Goal: Task Accomplishment & Management: Manage account settings

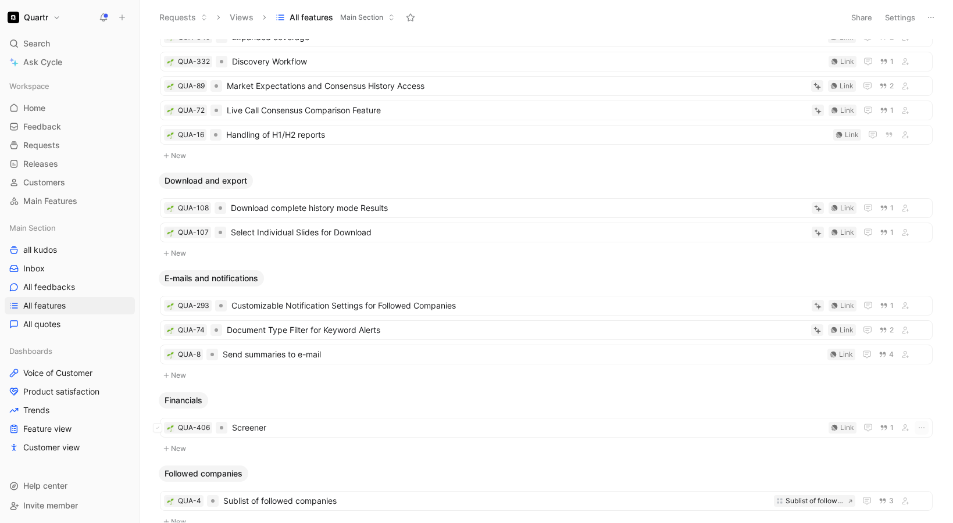
scroll to position [1056, 0]
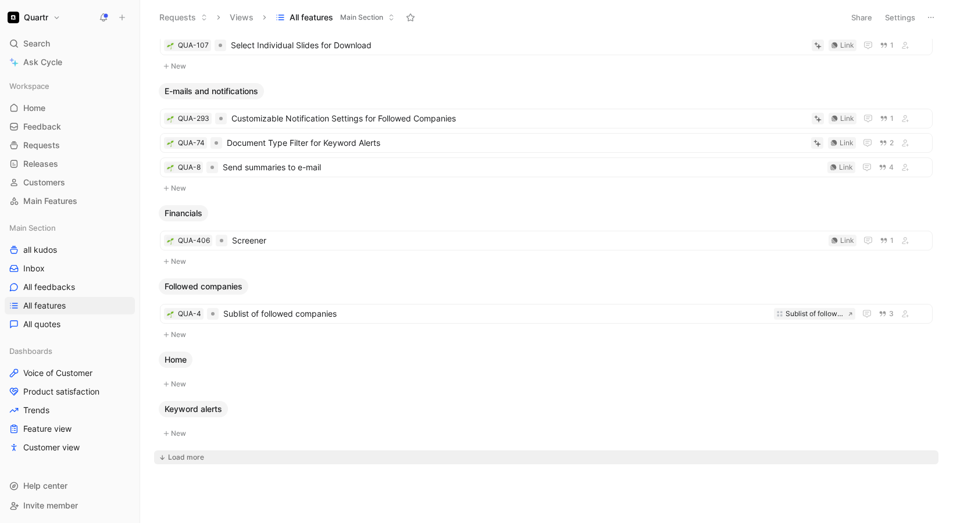
click at [185, 457] on div "Load more" at bounding box center [186, 458] width 36 height 12
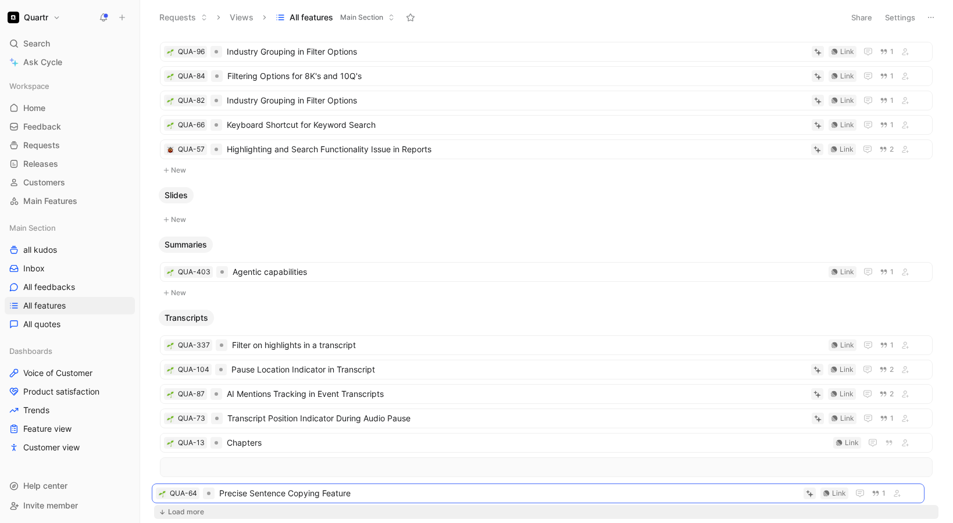
scroll to position [2034, 0]
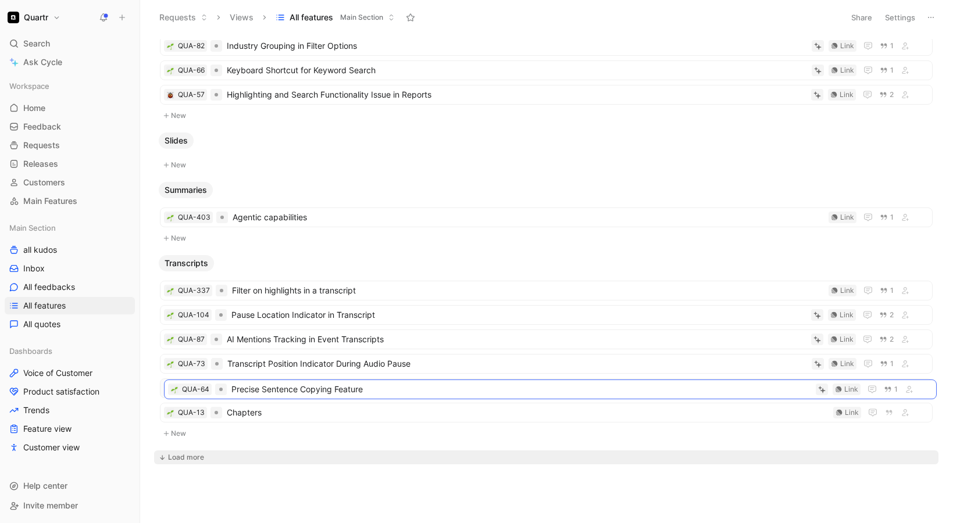
drag, startPoint x: 379, startPoint y: 299, endPoint x: 383, endPoint y: 394, distance: 94.9
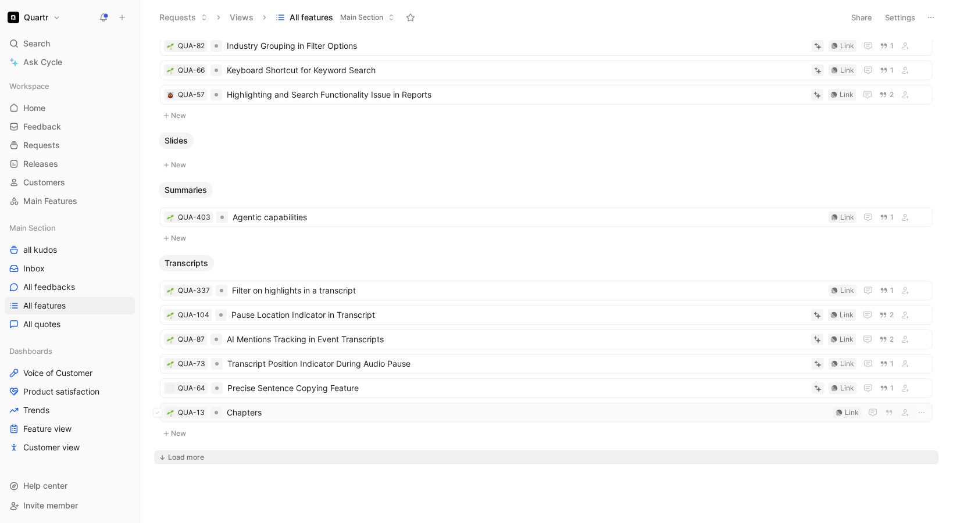
click at [322, 416] on span "Chapters" at bounding box center [528, 413] width 602 height 14
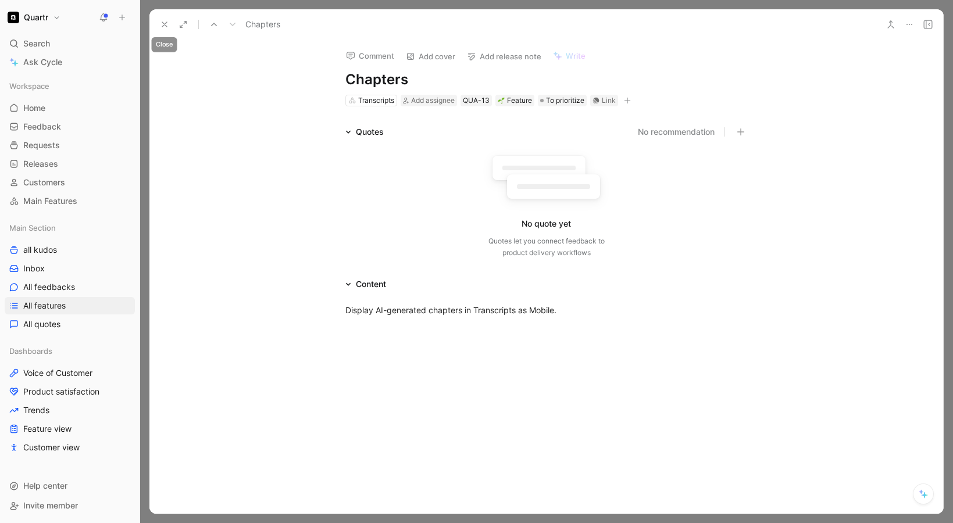
click at [158, 24] on button at bounding box center [164, 24] width 16 height 16
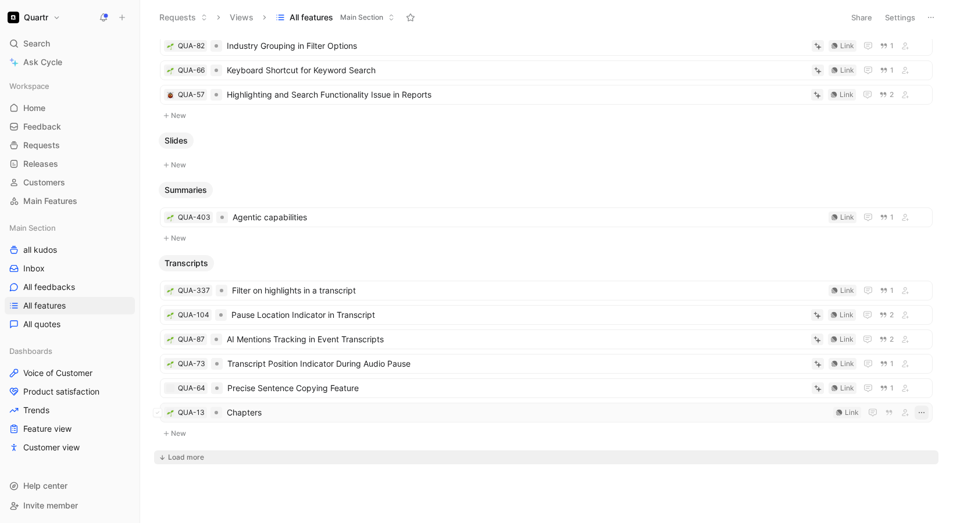
click at [927, 413] on button "button" at bounding box center [922, 413] width 14 height 14
click at [852, 373] on div "Delete" at bounding box center [871, 370] width 106 height 14
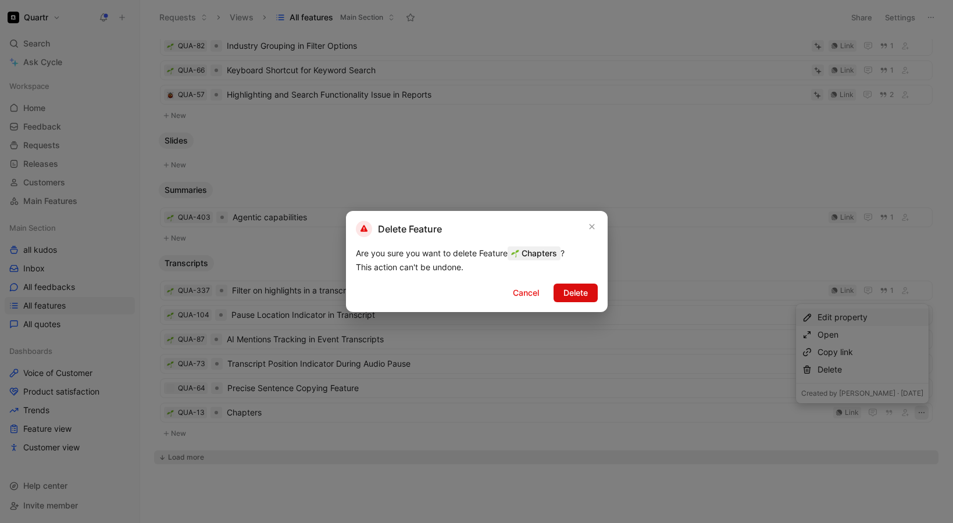
click at [589, 291] on button "Delete" at bounding box center [576, 293] width 44 height 19
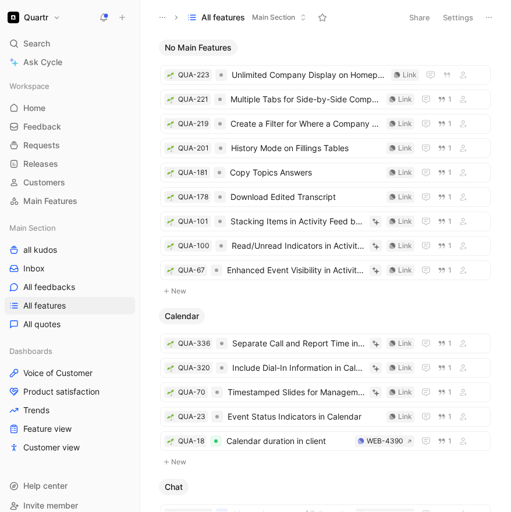
click at [55, 20] on button "Quartr" at bounding box center [34, 17] width 59 height 16
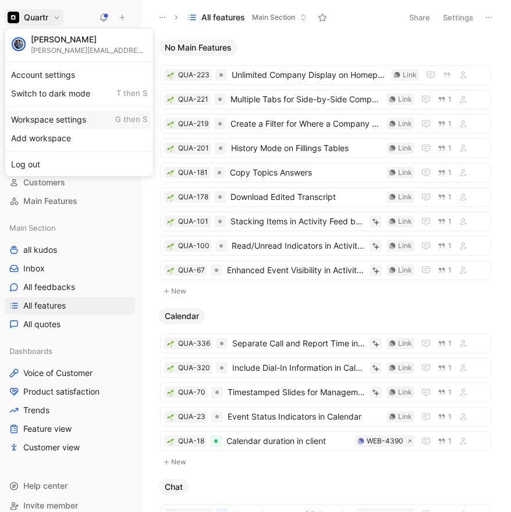
click at [46, 121] on div "Workspace settings G then S" at bounding box center [79, 119] width 143 height 19
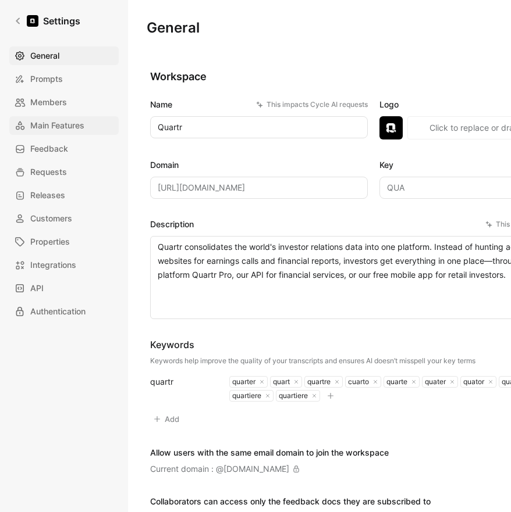
click at [51, 129] on span "Main Features" at bounding box center [57, 126] width 54 height 14
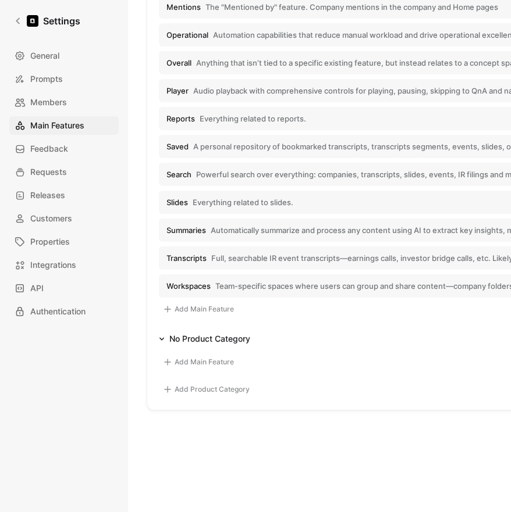
scroll to position [628, 0]
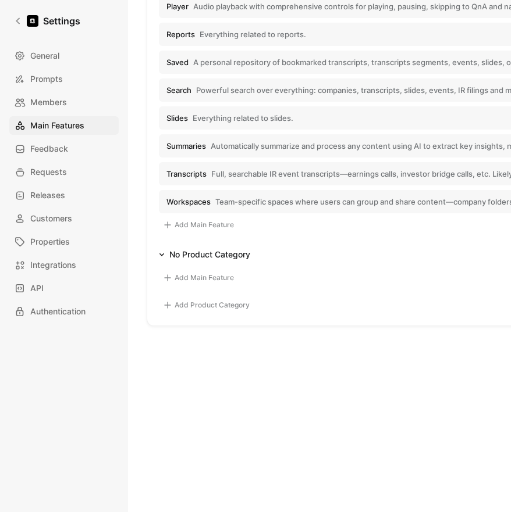
click at [186, 220] on button "Add Main Feature" at bounding box center [198, 225] width 79 height 14
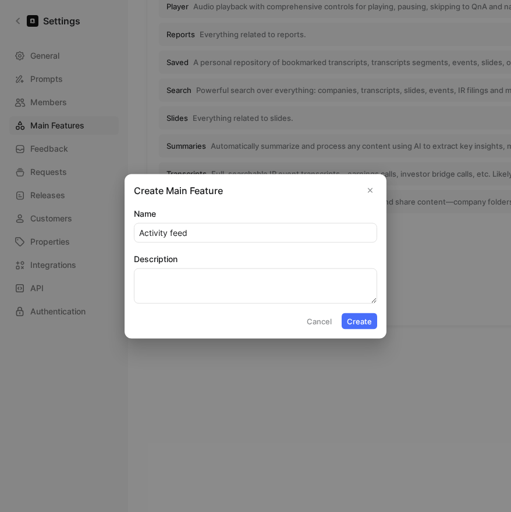
type input "Activity feed"
click at [205, 281] on textarea "Description" at bounding box center [255, 285] width 243 height 35
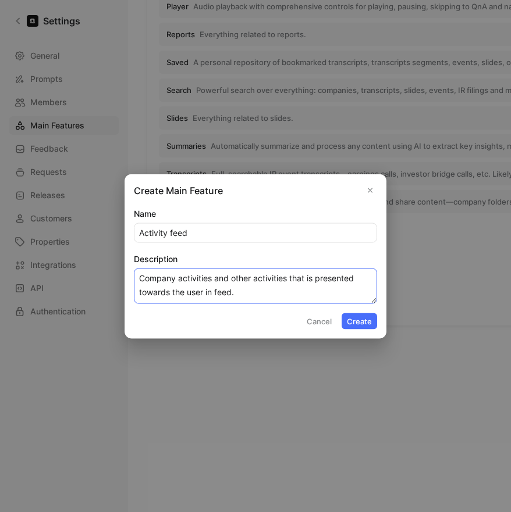
type textarea "Company activities and other activities that is presented towards the user in f…"
click at [350, 326] on button "Create" at bounding box center [358, 321] width 35 height 16
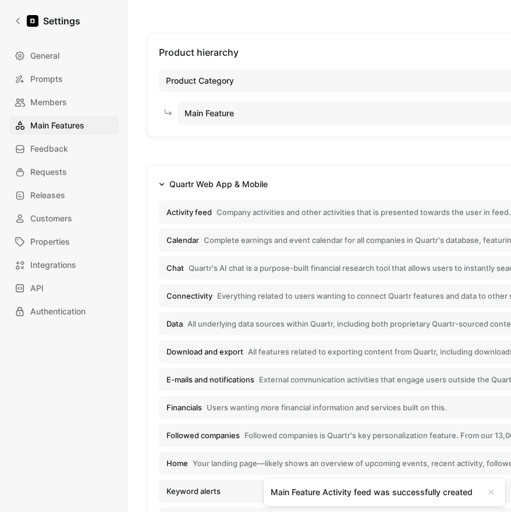
scroll to position [0, 0]
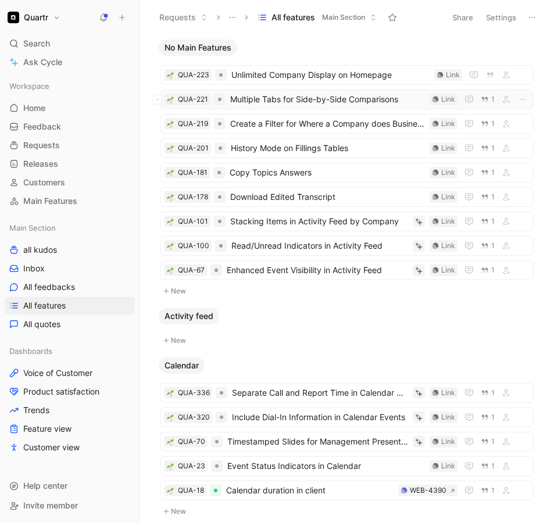
click at [333, 95] on span "Multiple Tabs for Side-by-Side Comparisons" at bounding box center [327, 99] width 195 height 14
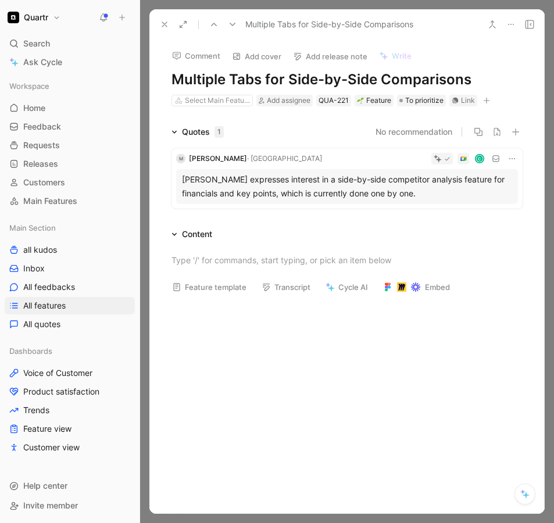
click at [161, 25] on icon at bounding box center [164, 24] width 9 height 9
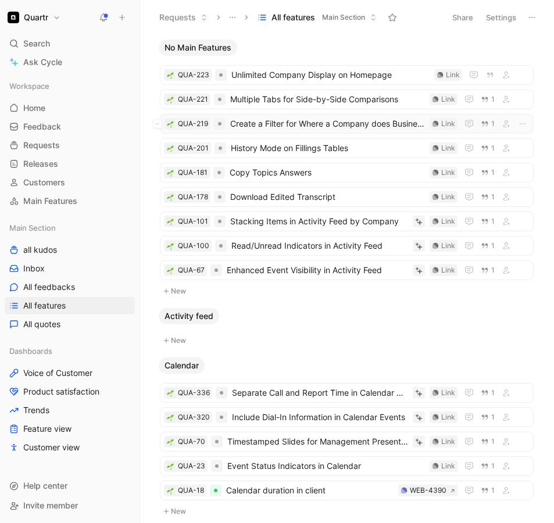
click at [322, 129] on span "Create a Filter for Where a Company does Business" at bounding box center [327, 124] width 195 height 14
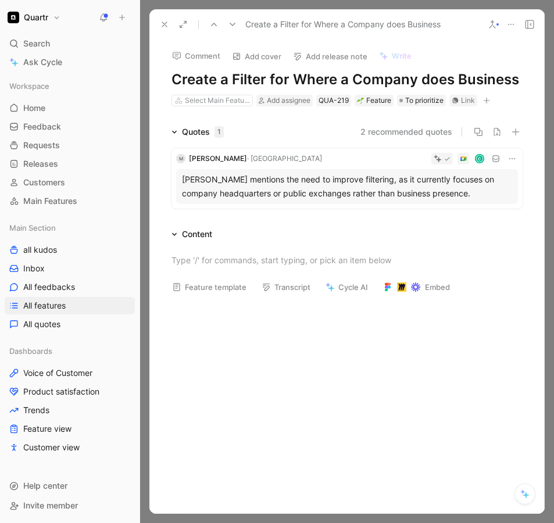
click at [166, 22] on icon at bounding box center [164, 24] width 9 height 9
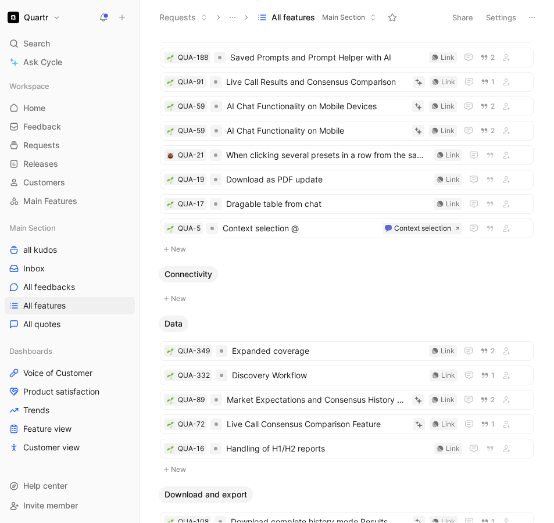
scroll to position [1032, 0]
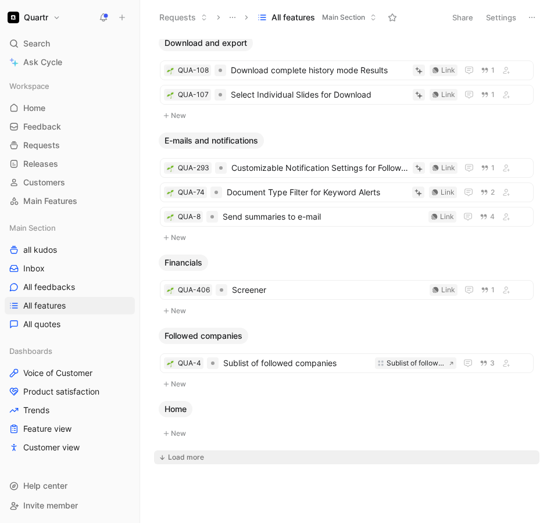
click at [190, 460] on div "Load more" at bounding box center [186, 458] width 36 height 12
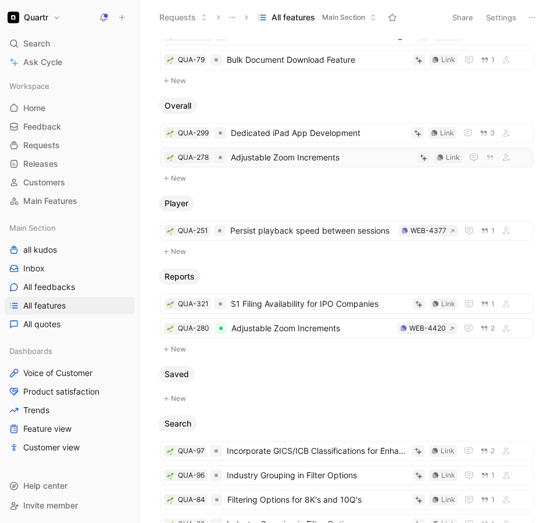
scroll to position [1888, 0]
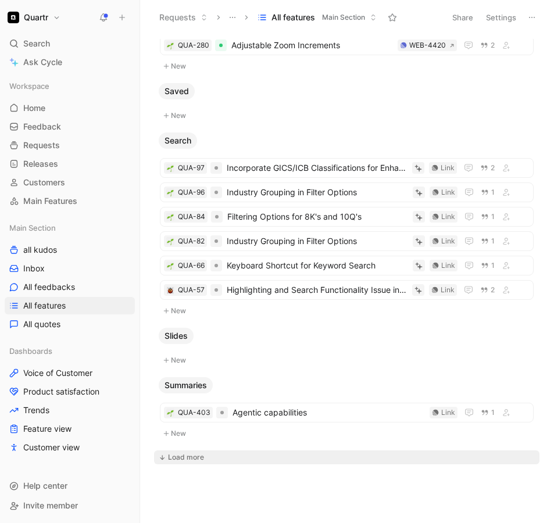
click at [197, 459] on div "Load more" at bounding box center [186, 458] width 36 height 12
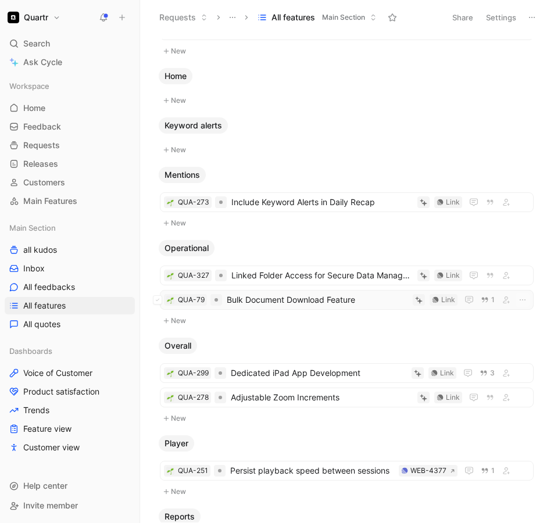
scroll to position [1324, 0]
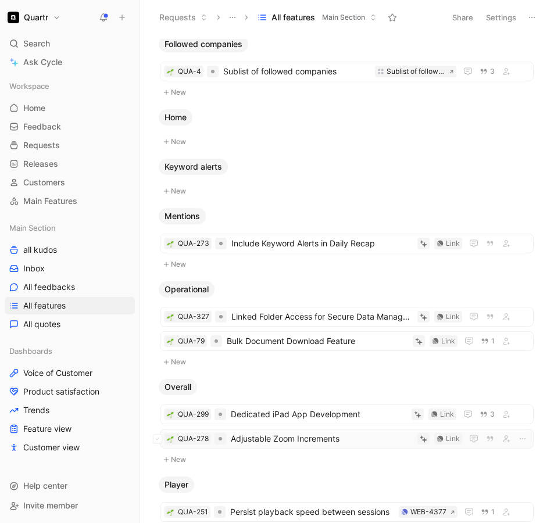
click at [369, 440] on span "Adjustable Zoom Increments" at bounding box center [322, 439] width 182 height 14
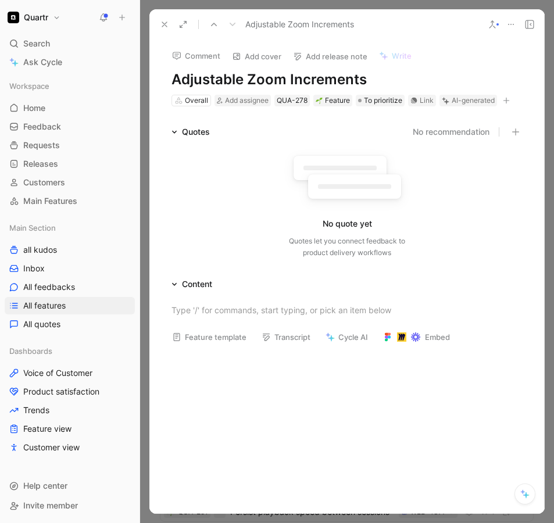
click at [509, 26] on icon at bounding box center [511, 24] width 9 height 9
click at [385, 98] on span "To prioritize" at bounding box center [383, 101] width 38 height 12
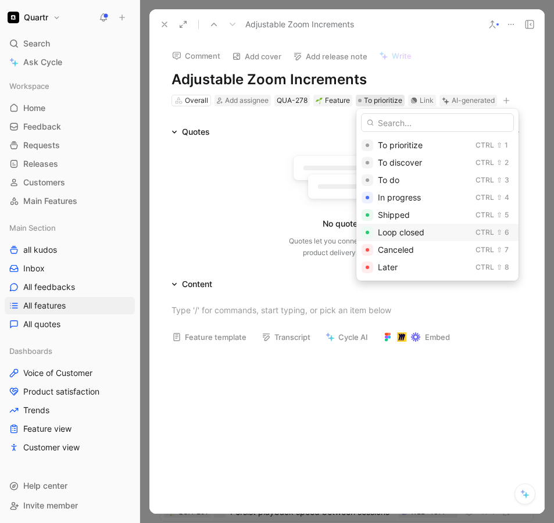
click at [408, 233] on span "Loop closed" at bounding box center [401, 232] width 47 height 10
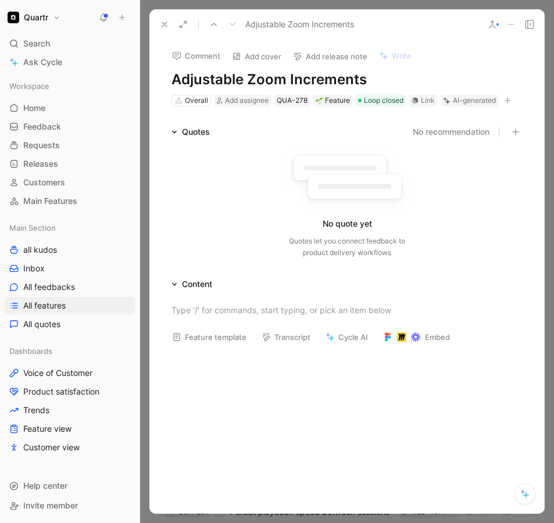
click at [164, 28] on icon at bounding box center [164, 24] width 9 height 9
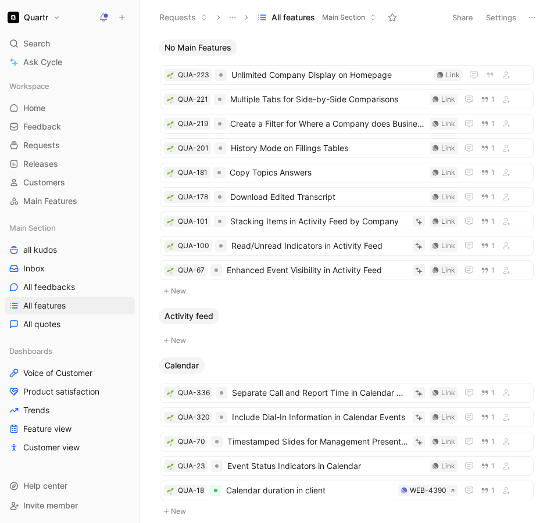
click at [495, 19] on button "Settings" at bounding box center [501, 17] width 41 height 16
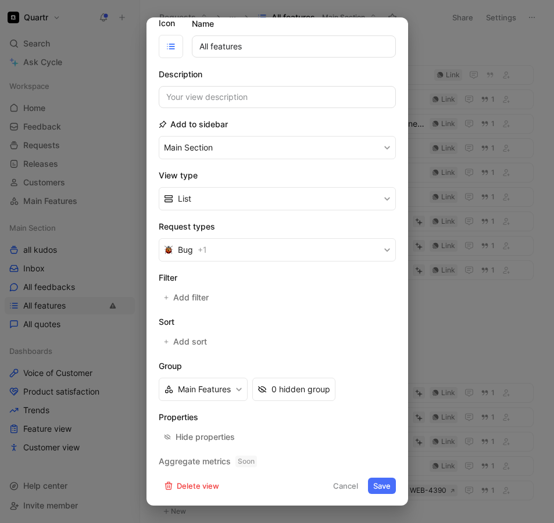
scroll to position [37, 0]
click at [201, 294] on span "Add filter" at bounding box center [191, 297] width 37 height 14
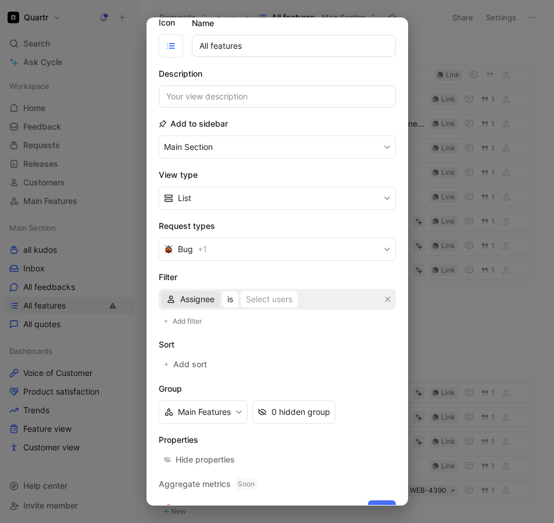
click at [213, 300] on span "Assignee" at bounding box center [197, 300] width 34 height 14
click at [211, 356] on div "Status" at bounding box center [207, 358] width 55 height 14
click at [221, 300] on span "is" at bounding box center [221, 300] width 6 height 14
click at [231, 337] on span "is not" at bounding box center [228, 341] width 20 height 10
click at [263, 303] on div "Select statuses" at bounding box center [280, 300] width 58 height 14
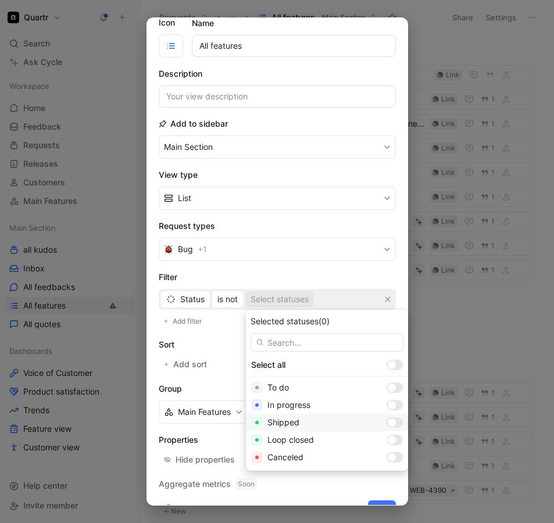
click at [388, 425] on div at bounding box center [392, 423] width 8 height 8
click at [387, 435] on div at bounding box center [395, 440] width 16 height 10
click at [388, 457] on div at bounding box center [392, 458] width 8 height 8
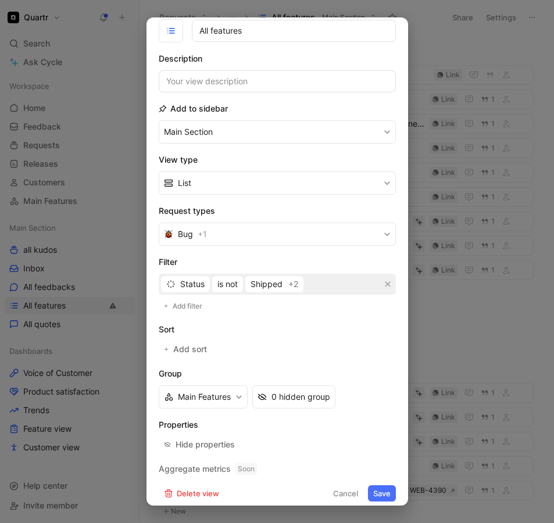
scroll to position [60, 0]
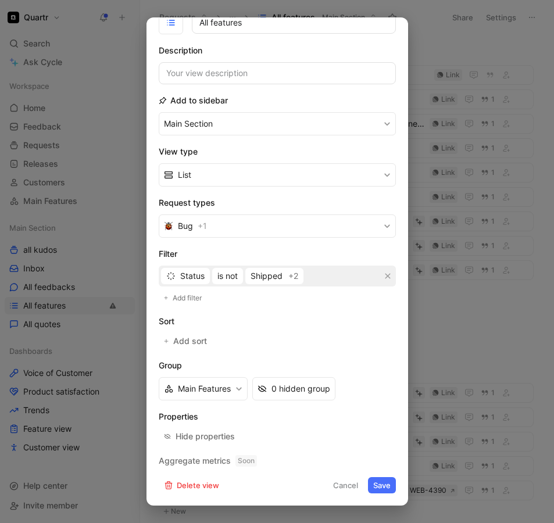
click at [373, 487] on button "Save" at bounding box center [382, 485] width 28 height 16
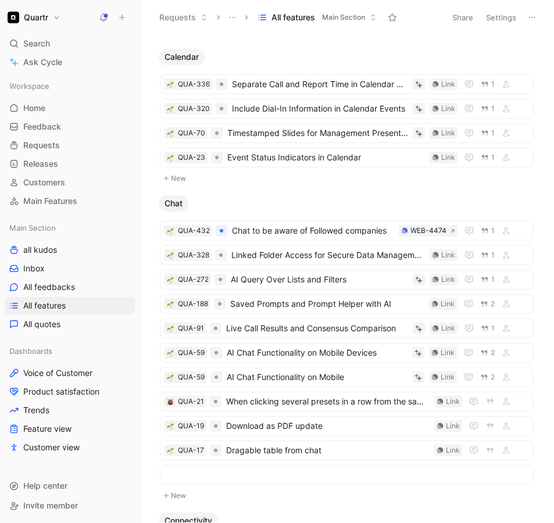
scroll to position [0, 0]
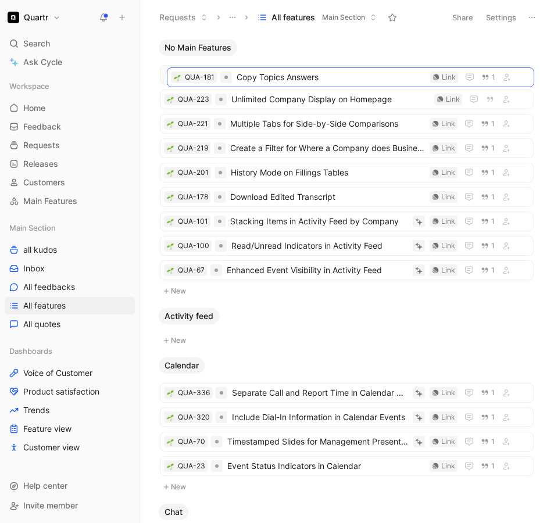
drag, startPoint x: 331, startPoint y: 171, endPoint x: 338, endPoint y: 76, distance: 95.6
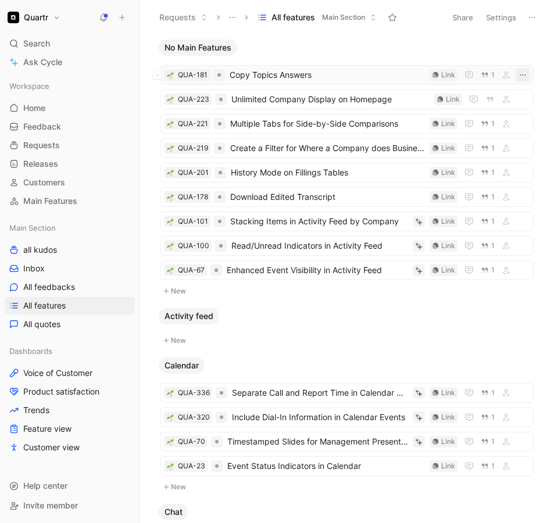
click at [518, 73] on icon "button" at bounding box center [522, 74] width 9 height 9
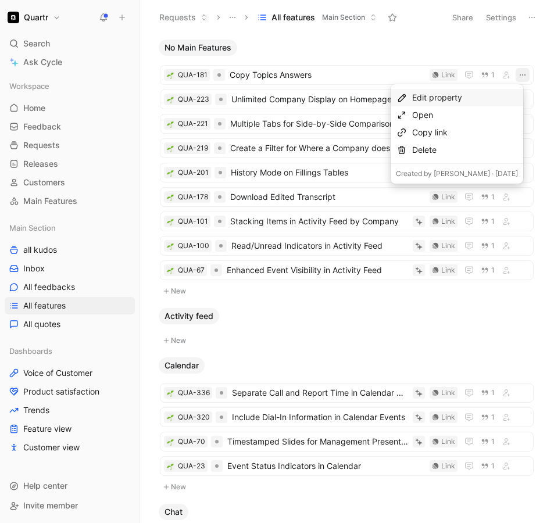
click at [474, 99] on div "Edit property" at bounding box center [465, 98] width 106 height 14
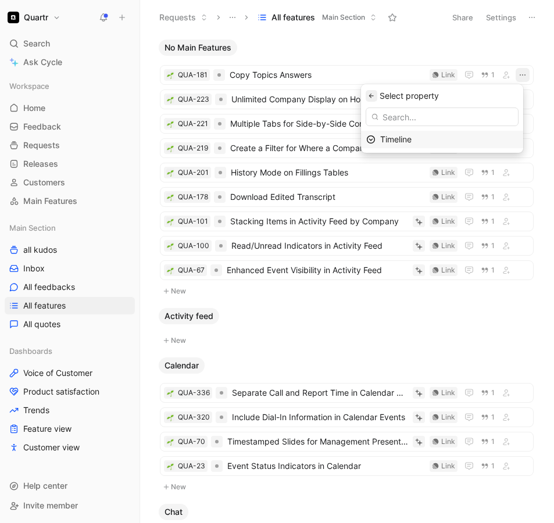
click at [375, 99] on icon "button" at bounding box center [371, 95] width 7 height 7
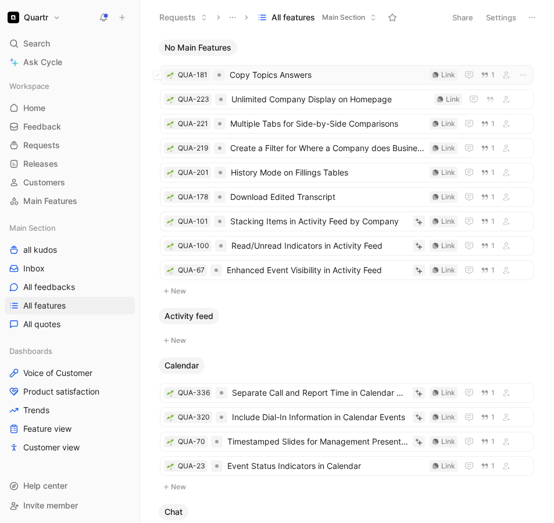
click at [330, 73] on span "Copy Topics Answers" at bounding box center [327, 75] width 195 height 14
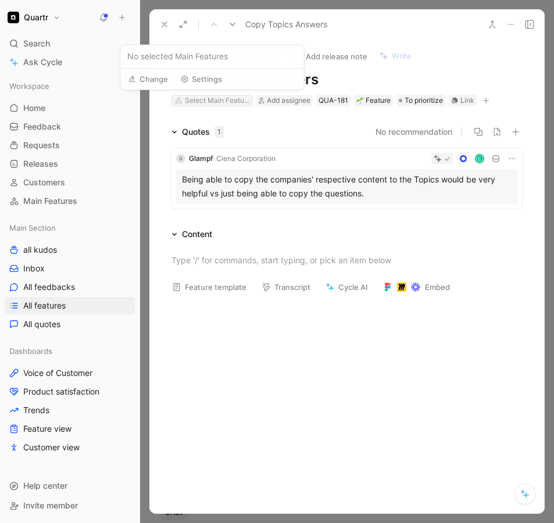
click at [224, 100] on div "Select Main Feature" at bounding box center [217, 101] width 65 height 12
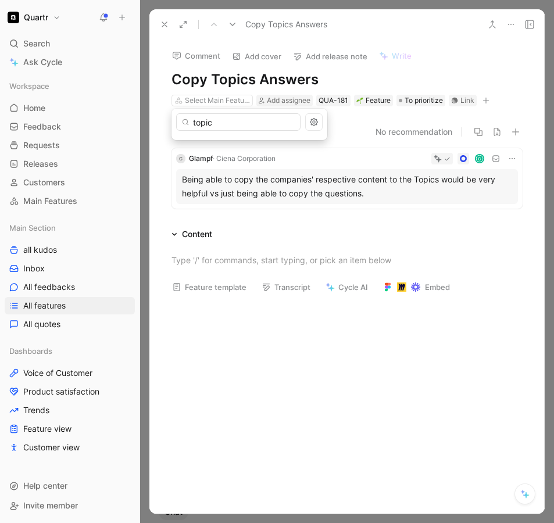
type input "topics"
type input "T"
click at [165, 24] on use at bounding box center [164, 24] width 5 height 5
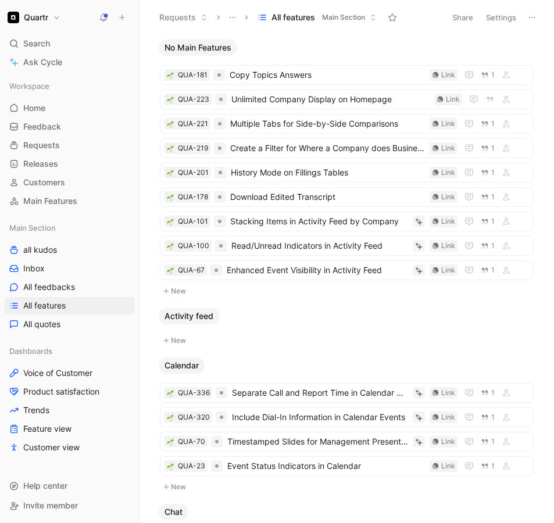
click at [51, 19] on button "Quartr" at bounding box center [34, 17] width 59 height 16
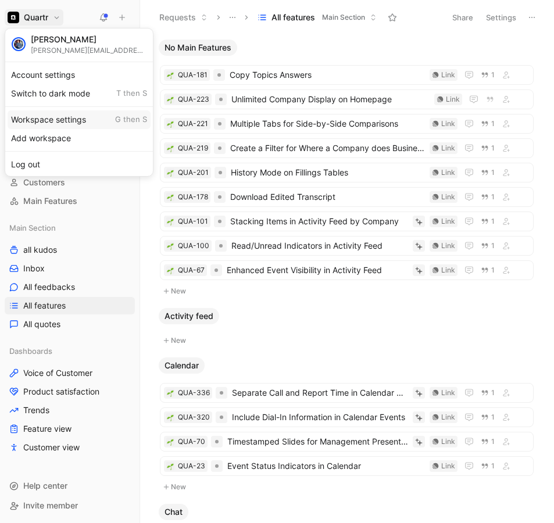
click at [51, 123] on div "Workspace settings G then S" at bounding box center [79, 119] width 143 height 19
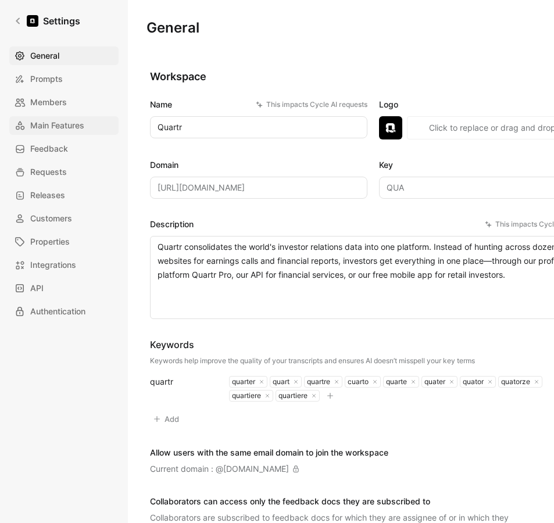
click at [45, 129] on span "Main Features" at bounding box center [57, 126] width 54 height 14
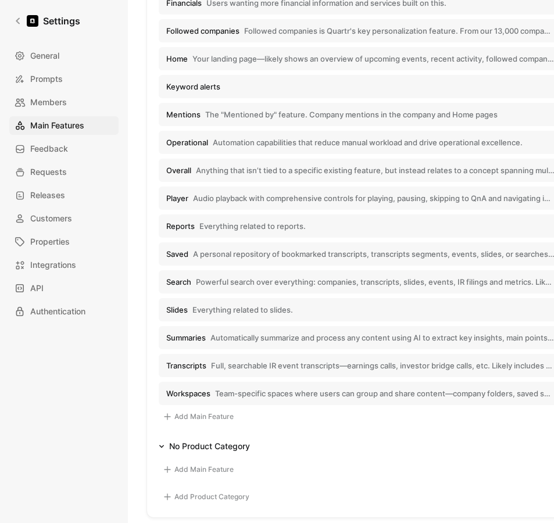
scroll to position [457, 0]
click at [194, 416] on button "Add Main Feature" at bounding box center [198, 418] width 79 height 14
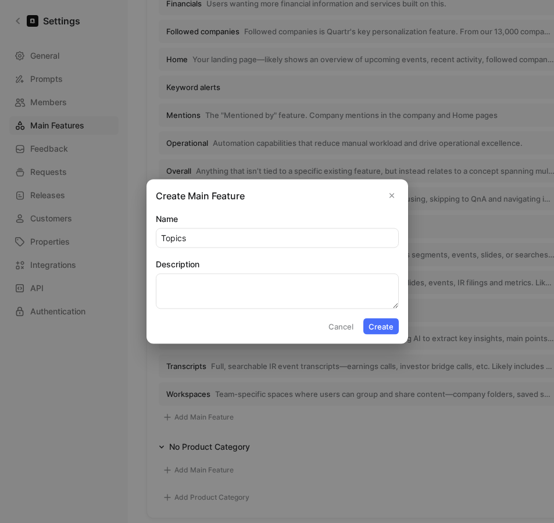
type input "Topics"
click at [377, 326] on button "Create" at bounding box center [380, 327] width 35 height 16
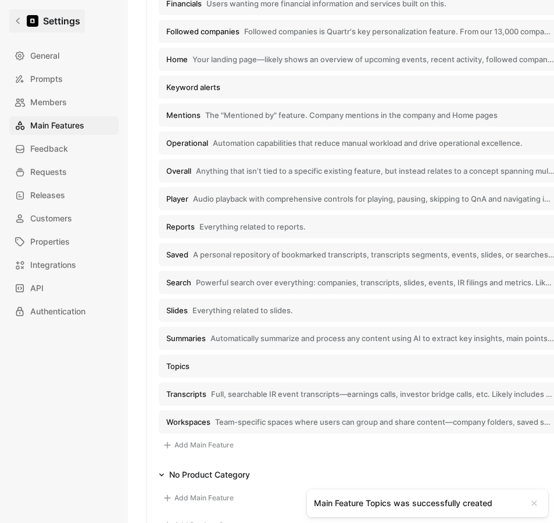
click at [19, 18] on icon at bounding box center [18, 21] width 4 height 6
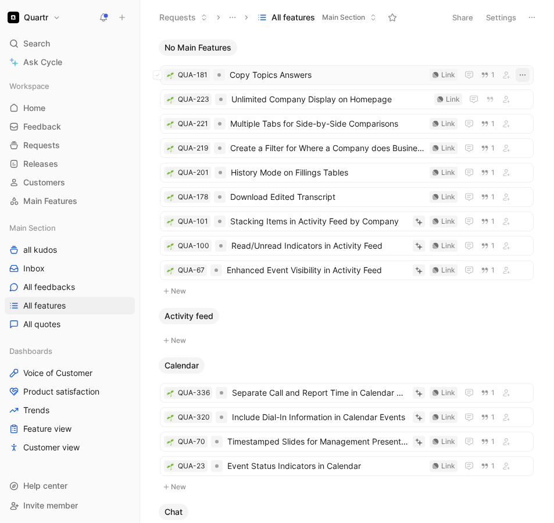
click at [519, 77] on icon "button" at bounding box center [522, 74] width 9 height 9
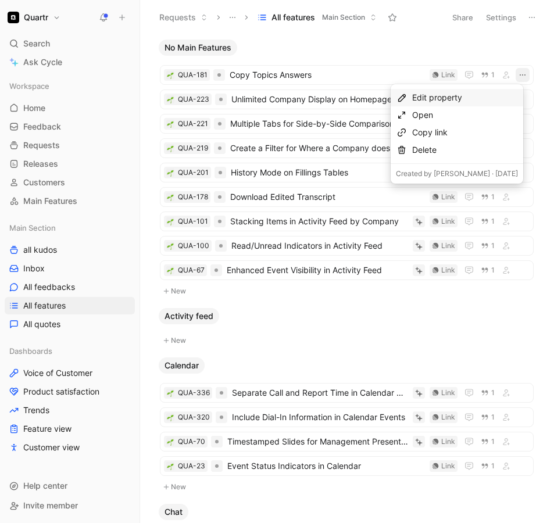
click at [459, 95] on div "Edit property" at bounding box center [465, 98] width 106 height 14
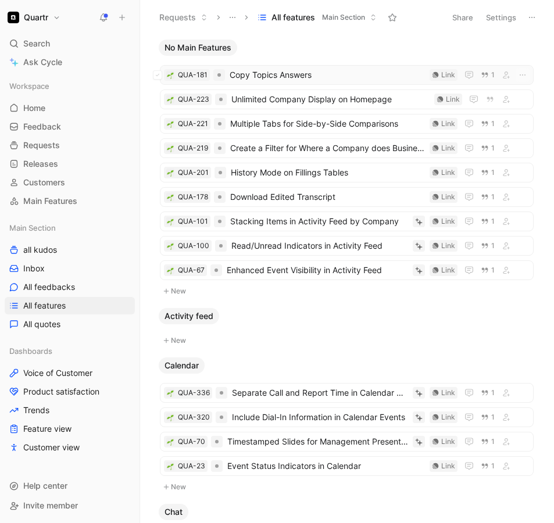
click at [330, 79] on span "Copy Topics Answers" at bounding box center [327, 75] width 195 height 14
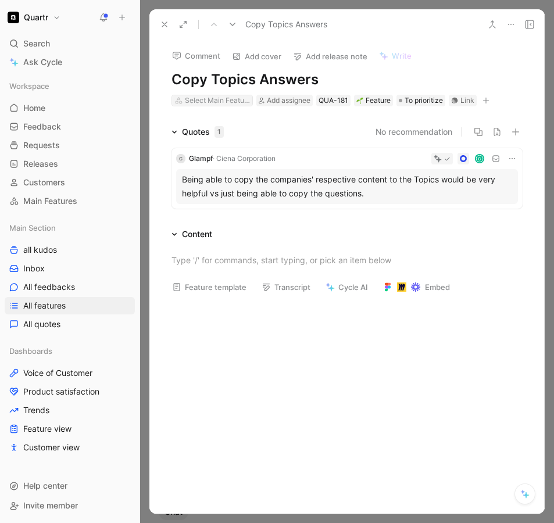
click at [222, 98] on div "Select Main Feature" at bounding box center [217, 101] width 65 height 12
type input "Topic"
click at [206, 142] on div "Topic s" at bounding box center [249, 144] width 145 height 14
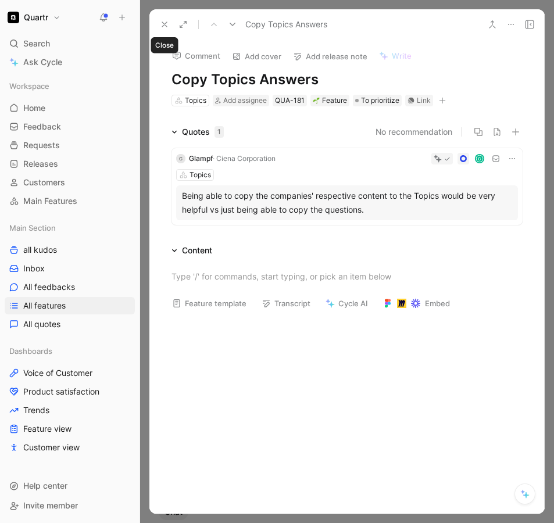
click at [163, 23] on use at bounding box center [164, 24] width 5 height 5
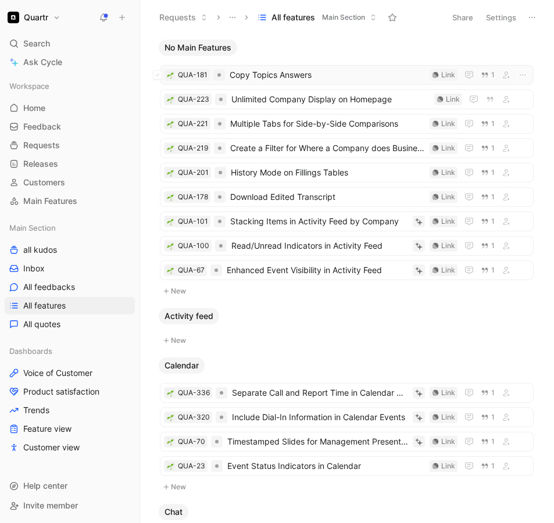
click at [327, 72] on span "Copy Topics Answers" at bounding box center [327, 75] width 195 height 14
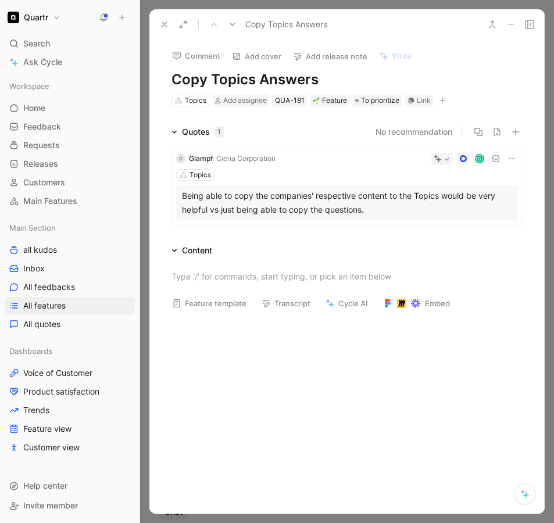
click at [159, 22] on button at bounding box center [164, 24] width 16 height 16
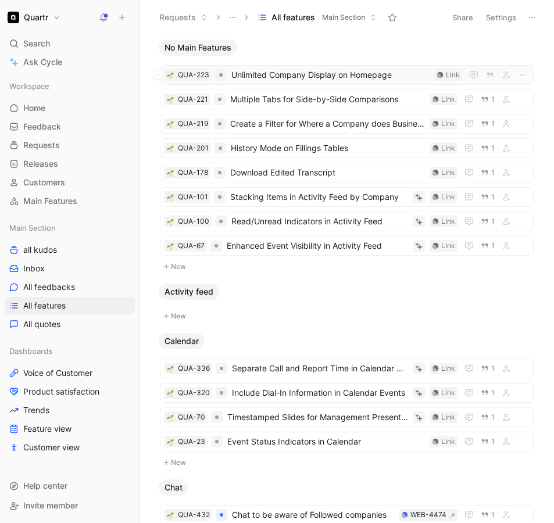
click at [309, 71] on span "Unlimited Company Display on Homepage" at bounding box center [330, 75] width 198 height 14
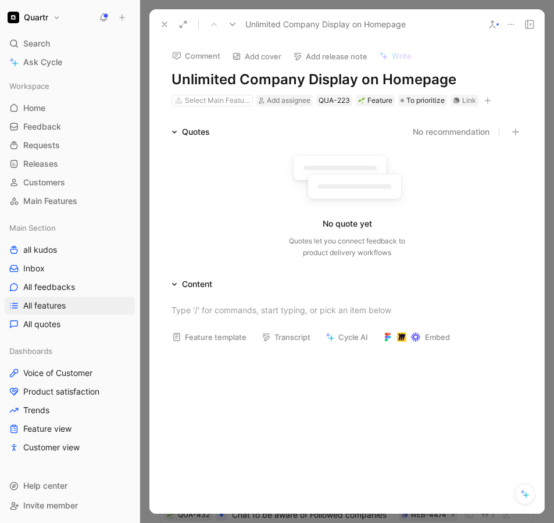
click at [165, 25] on use at bounding box center [164, 24] width 5 height 5
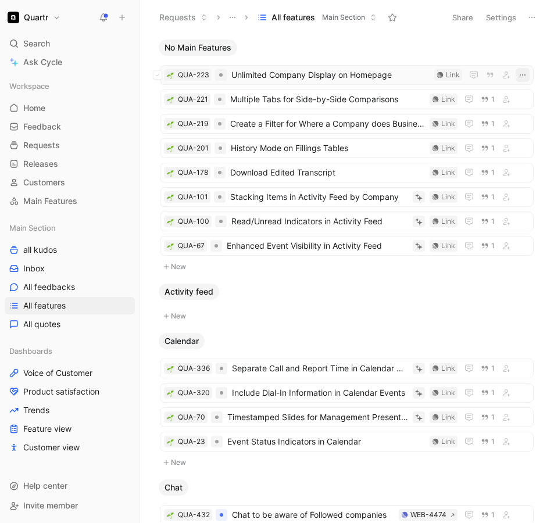
click at [518, 72] on icon "button" at bounding box center [522, 74] width 9 height 9
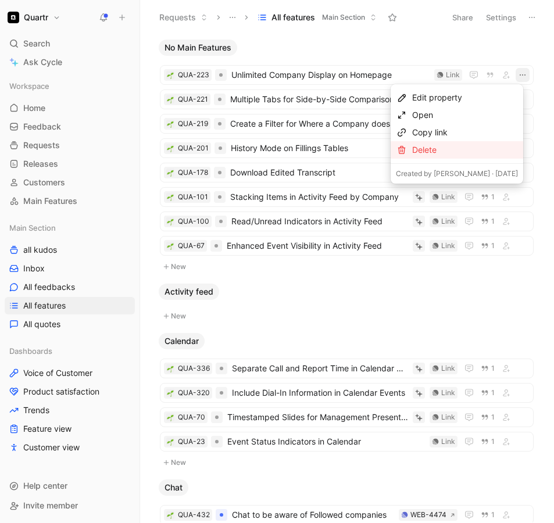
click at [452, 150] on div "Delete" at bounding box center [465, 150] width 106 height 14
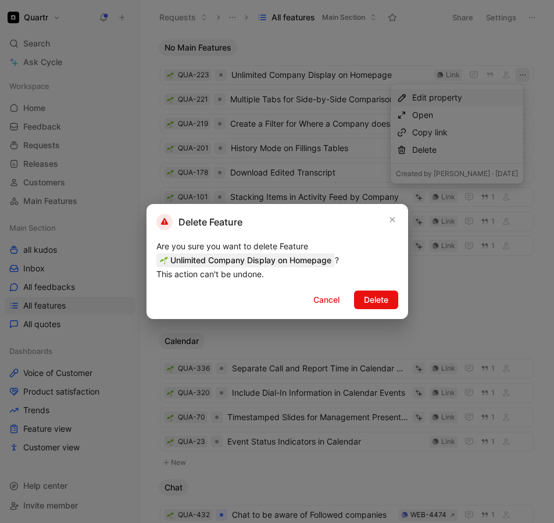
click at [391, 304] on button "Delete" at bounding box center [376, 300] width 44 height 19
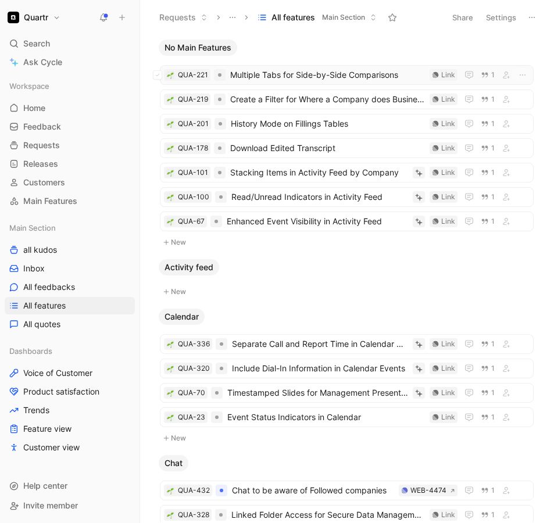
click at [268, 80] on span "Multiple Tabs for Side-by-Side Comparisons" at bounding box center [327, 75] width 195 height 14
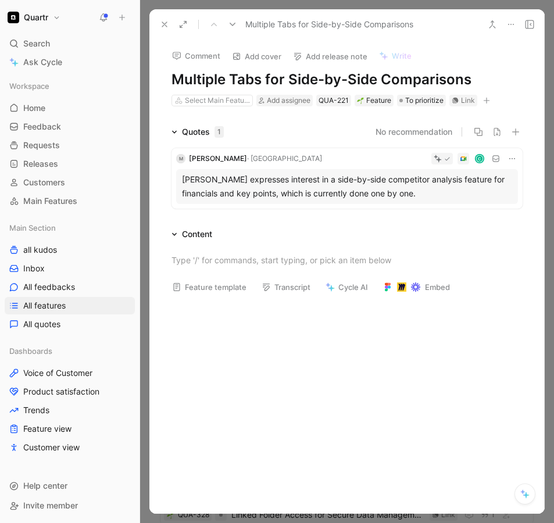
click at [166, 27] on icon at bounding box center [164, 24] width 9 height 9
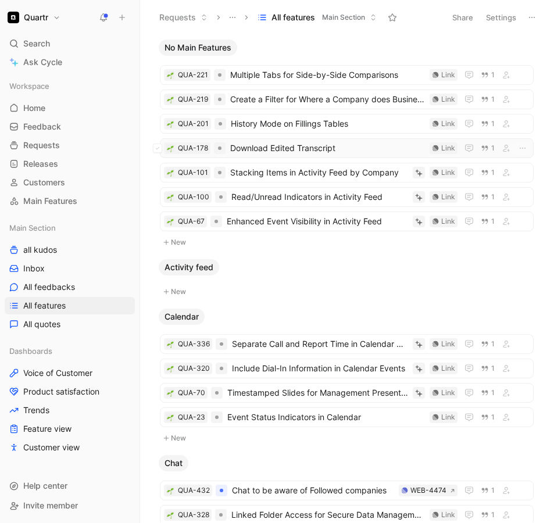
click at [290, 147] on span "Download Edited Transcript" at bounding box center [327, 148] width 195 height 14
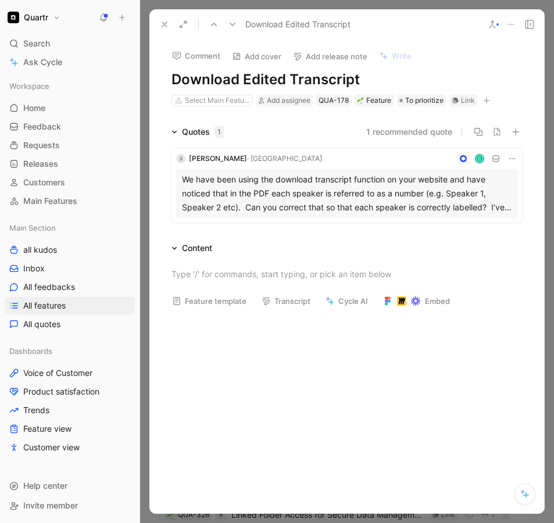
click at [164, 27] on icon at bounding box center [164, 24] width 9 height 9
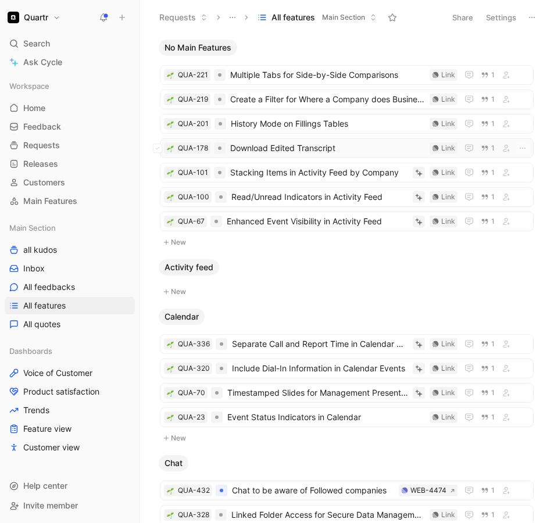
click at [364, 149] on span "Download Edited Transcript" at bounding box center [327, 148] width 195 height 14
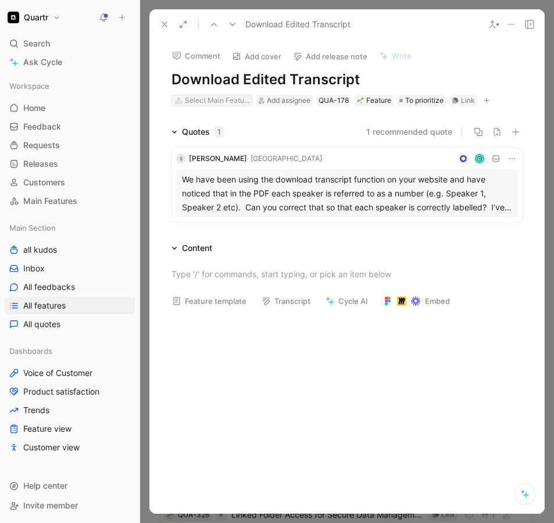
click at [219, 99] on div "Select Main Feature" at bounding box center [217, 101] width 65 height 12
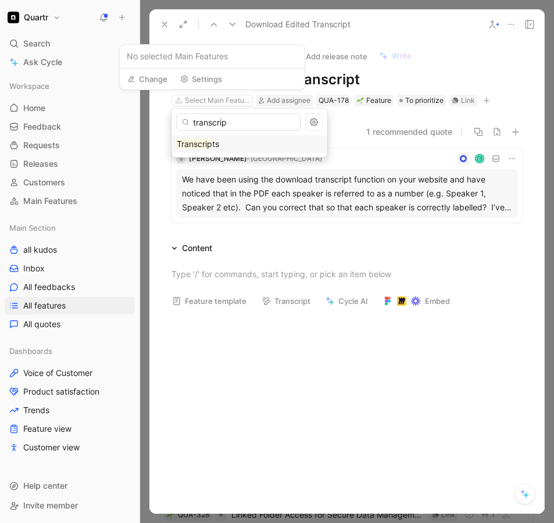
type input "transcrip"
click at [192, 147] on mark "Transcrip" at bounding box center [194, 144] width 35 height 10
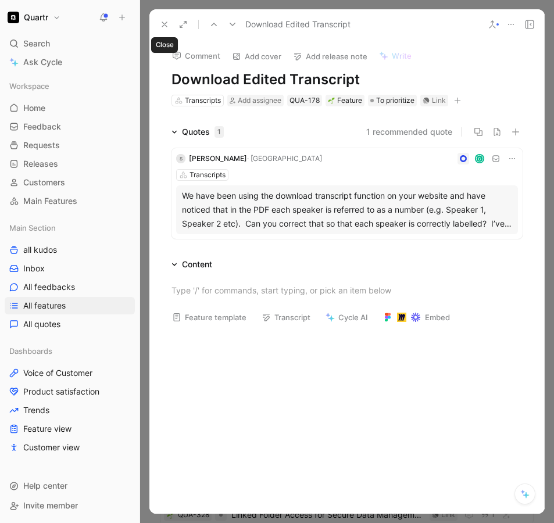
click at [163, 27] on icon at bounding box center [164, 24] width 9 height 9
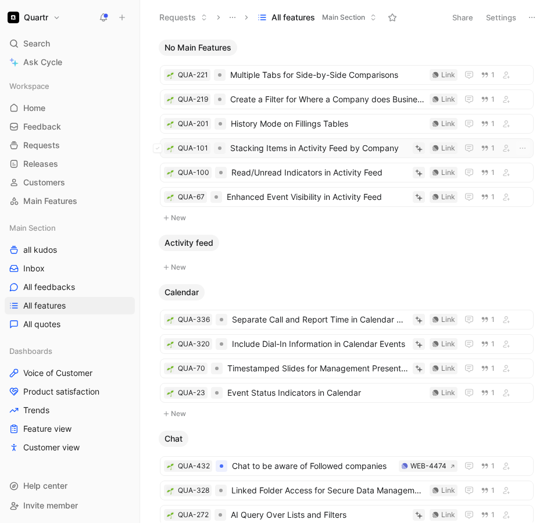
click at [297, 151] on span "Stacking Items in Activity Feed by Company" at bounding box center [319, 148] width 178 height 14
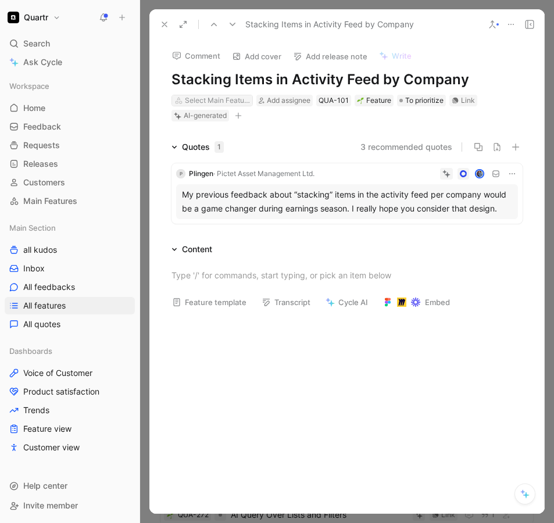
click at [197, 101] on div "Select Main Feature" at bounding box center [217, 101] width 65 height 12
type input "act"
click at [200, 140] on span "ivity feed" at bounding box center [207, 144] width 35 height 10
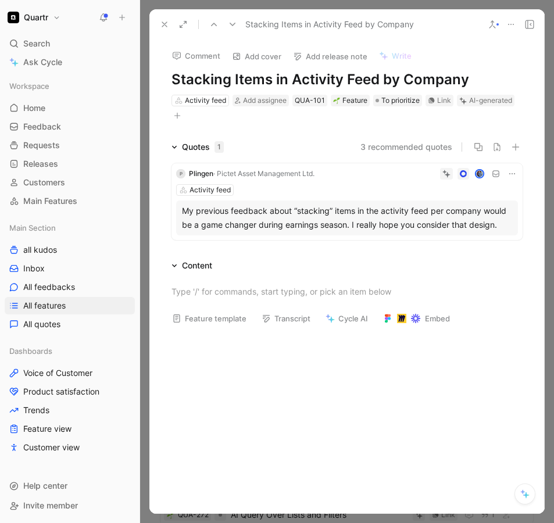
click at [162, 28] on icon at bounding box center [164, 24] width 9 height 9
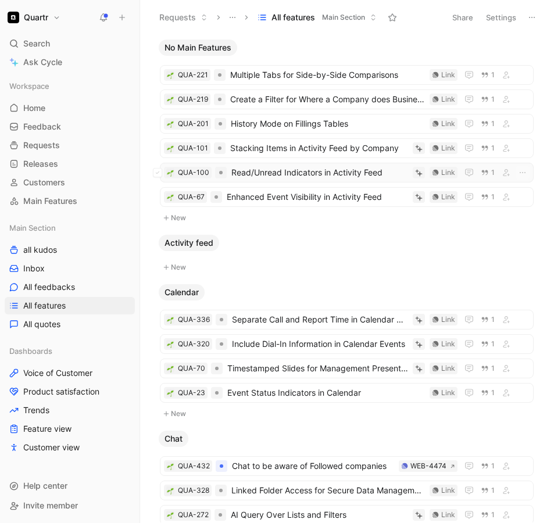
click at [283, 176] on span "Read/Unread Indicators in Activity Feed" at bounding box center [319, 173] width 177 height 14
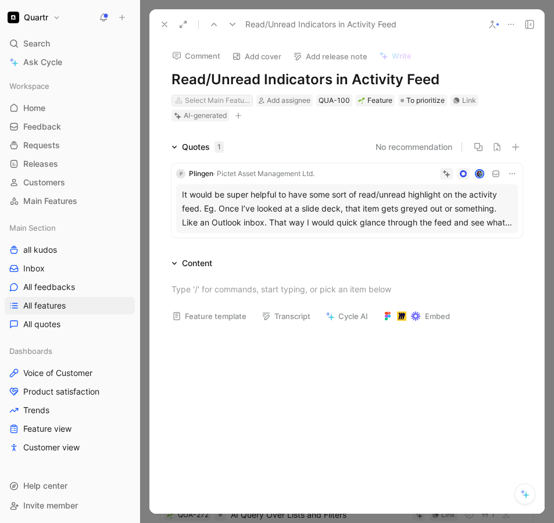
click at [217, 99] on div "Select Main Feature" at bounding box center [217, 101] width 65 height 12
type input "act"
click at [212, 150] on div "Act ivity feed" at bounding box center [249, 144] width 145 height 14
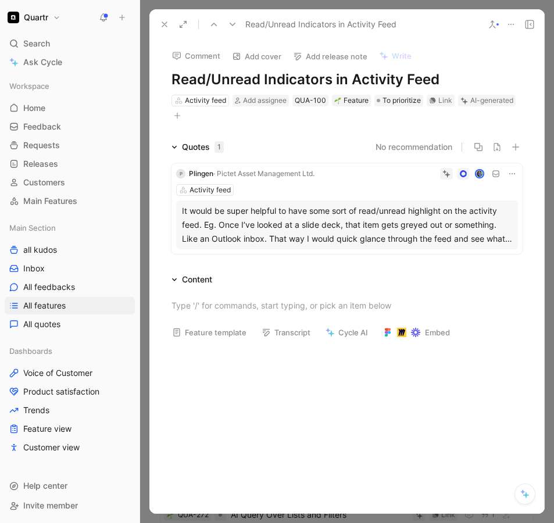
click at [162, 22] on use at bounding box center [164, 24] width 5 height 5
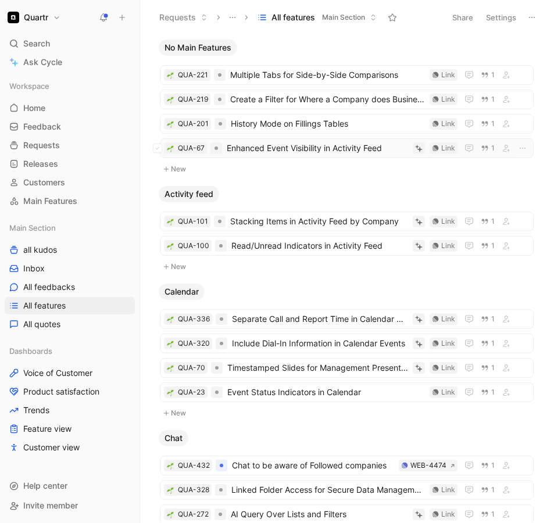
click at [303, 152] on span "Enhanced Event Visibility in Activity Feed" at bounding box center [317, 148] width 181 height 14
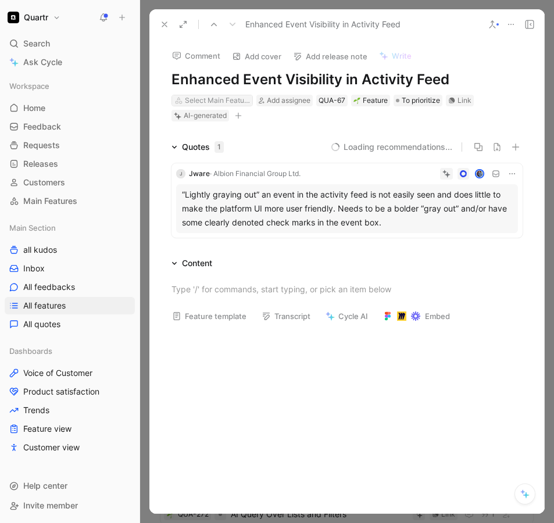
click at [202, 101] on div "Select Main Feature" at bounding box center [217, 101] width 65 height 12
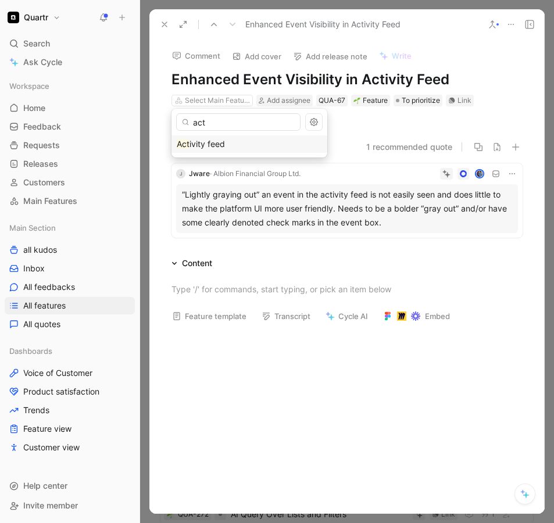
type input "act"
click at [185, 147] on mark "Act" at bounding box center [183, 144] width 13 height 10
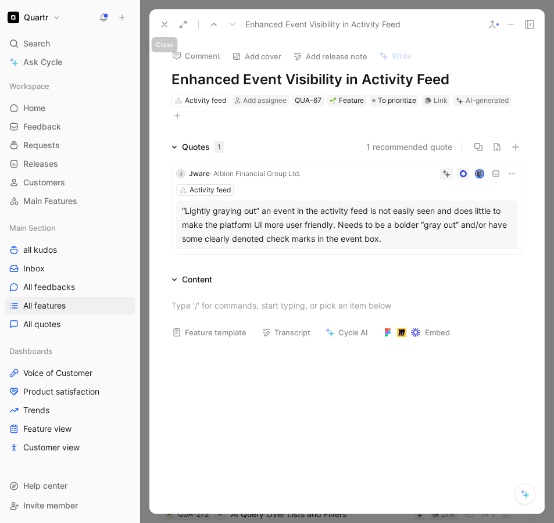
click at [162, 27] on icon at bounding box center [164, 24] width 9 height 9
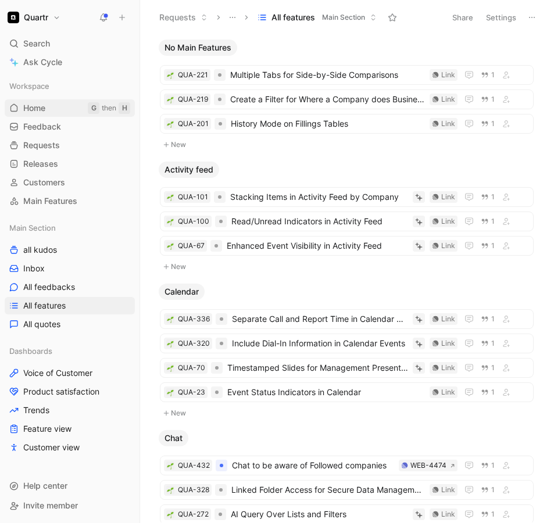
click at [47, 109] on link "Home G then H" at bounding box center [70, 107] width 130 height 17
